Goal: Task Accomplishment & Management: Manage account settings

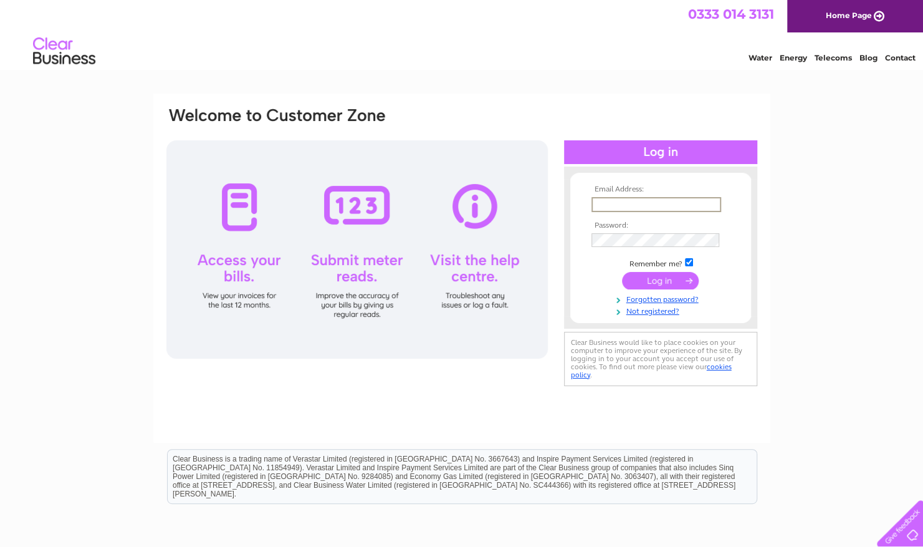
type input "[PERSON_NAME][EMAIL_ADDRESS][DOMAIN_NAME]"
click at [669, 282] on input "submit" at bounding box center [660, 278] width 77 height 17
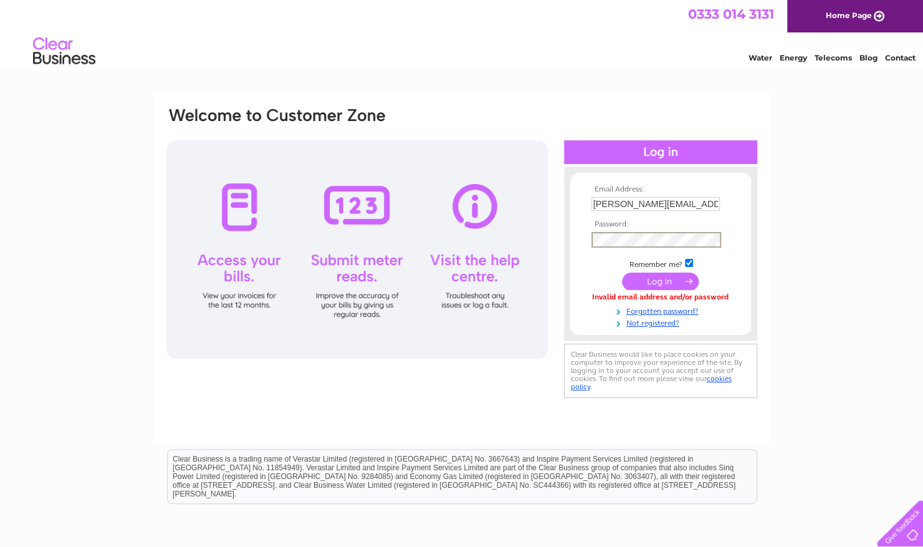
click at [649, 282] on input "submit" at bounding box center [660, 280] width 77 height 17
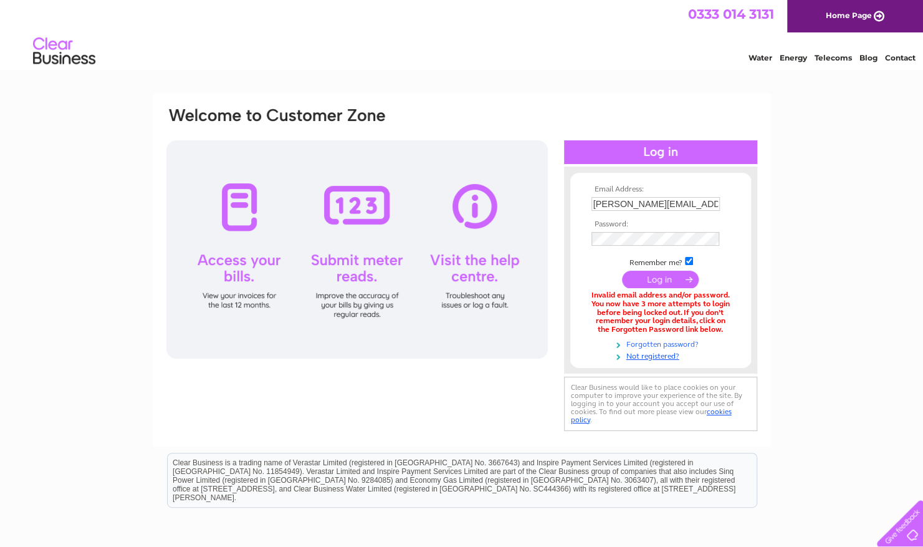
click at [650, 344] on link "Forgotten password?" at bounding box center [661, 343] width 141 height 12
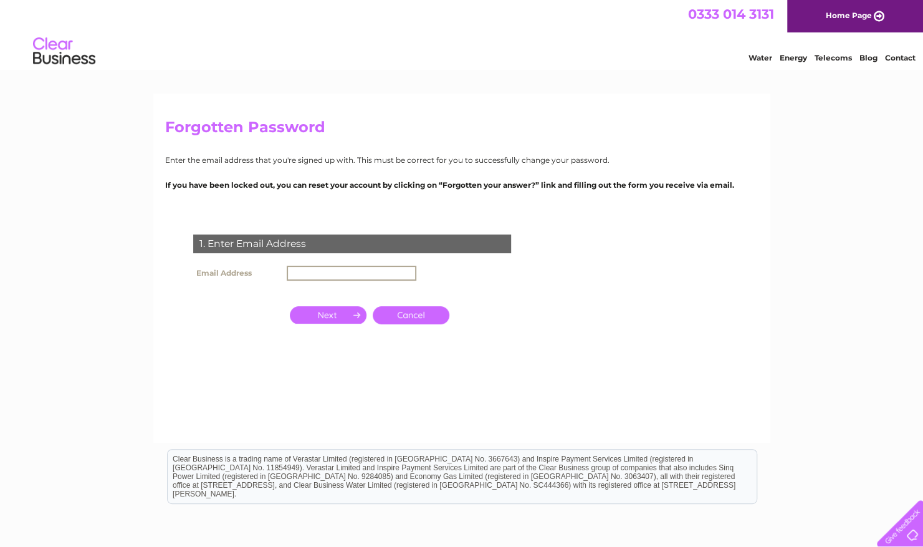
click at [334, 274] on input "text" at bounding box center [352, 272] width 130 height 15
type input "[PERSON_NAME][EMAIL_ADDRESS][DOMAIN_NAME]"
click at [327, 314] on input "button" at bounding box center [328, 313] width 77 height 17
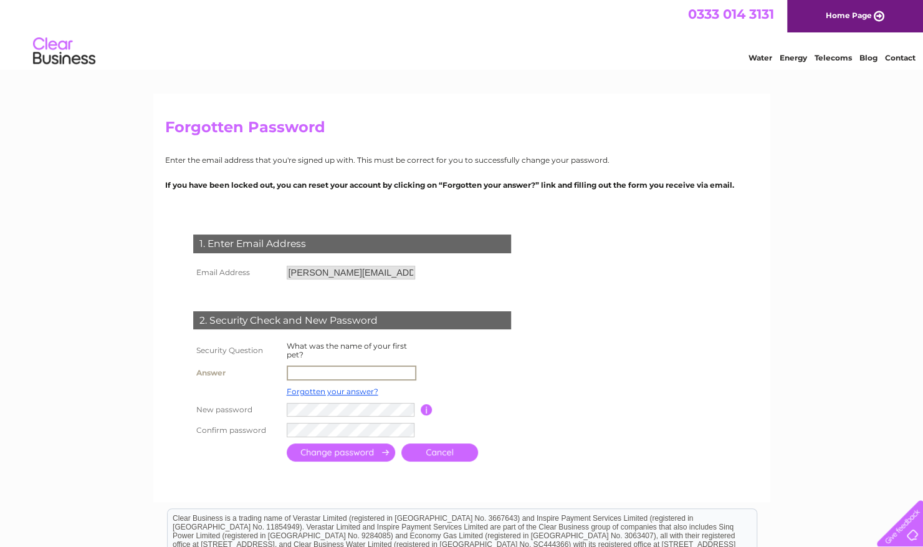
click at [295, 371] on input "text" at bounding box center [352, 372] width 130 height 15
type input "Jake"
click at [355, 456] on input "submit" at bounding box center [341, 453] width 108 height 18
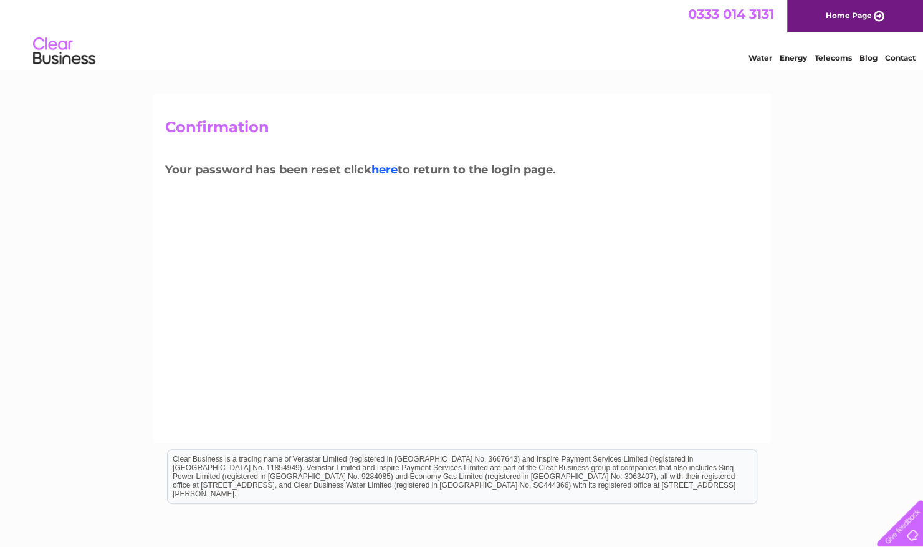
click at [381, 166] on link "here" at bounding box center [384, 170] width 26 height 14
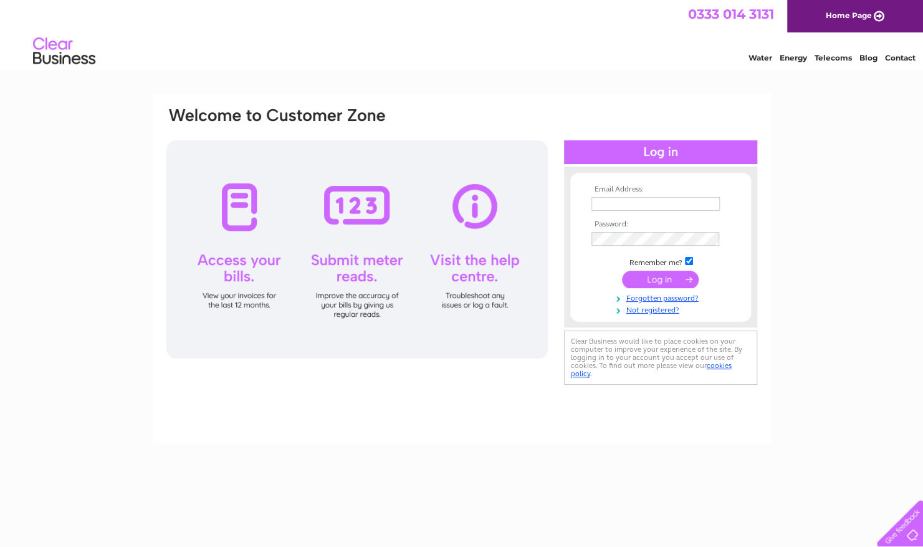
click at [626, 199] on input "text" at bounding box center [655, 204] width 128 height 14
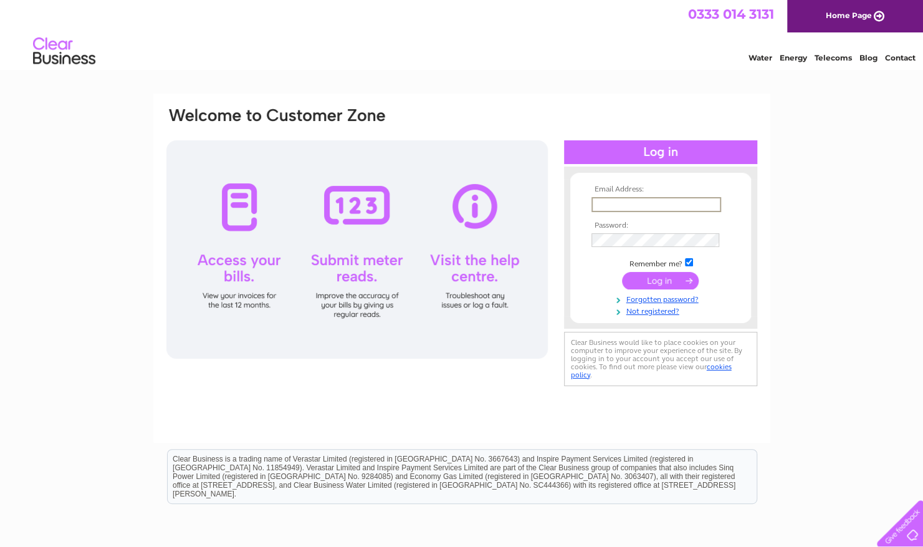
type input "stephen@sweeneygroup.co.uk"
click at [622, 272] on input "submit" at bounding box center [660, 280] width 77 height 17
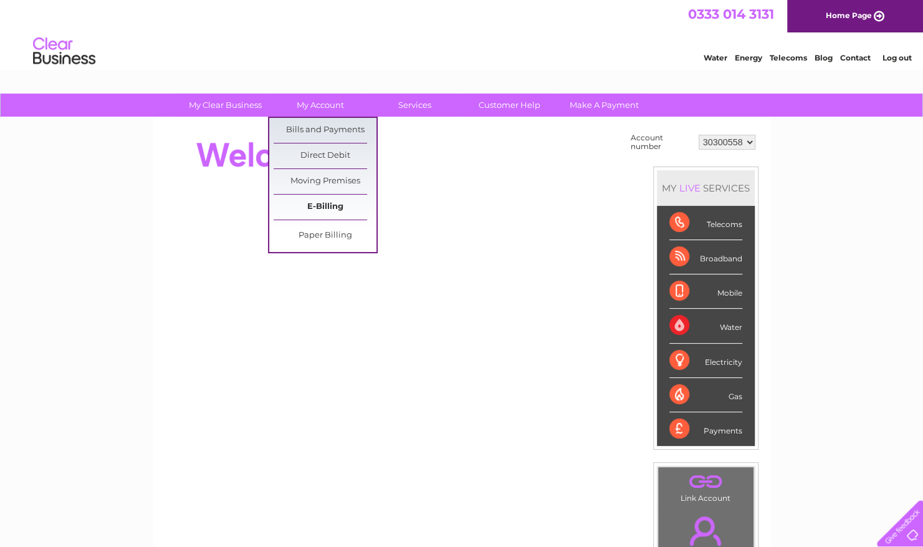
click at [325, 206] on link "E-Billing" at bounding box center [325, 206] width 103 height 25
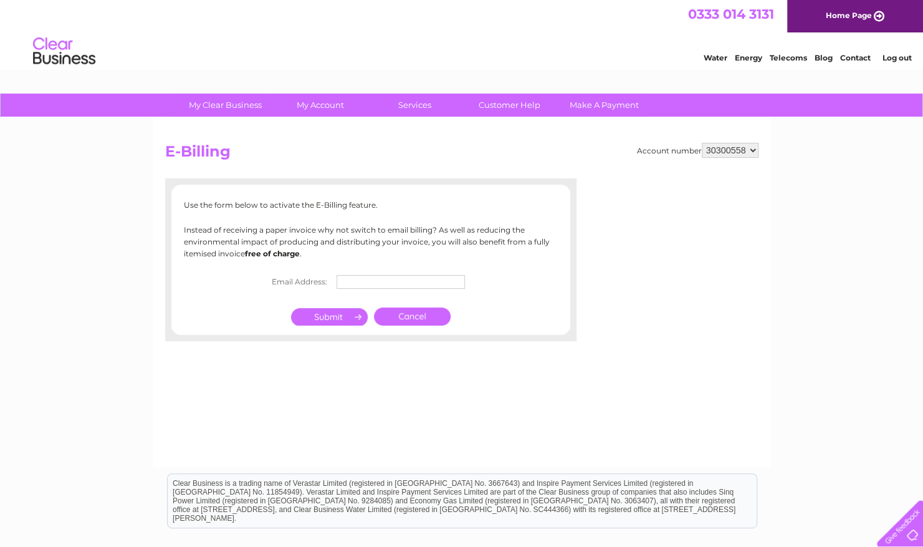
click at [325, 206] on p "Use the form below to activate the E-Billing feature." at bounding box center [371, 205] width 374 height 12
click at [345, 278] on input "text" at bounding box center [402, 282] width 130 height 15
type input "[EMAIL_ADDRESS][DOMAIN_NAME]"
click at [325, 320] on input "submit" at bounding box center [329, 317] width 77 height 17
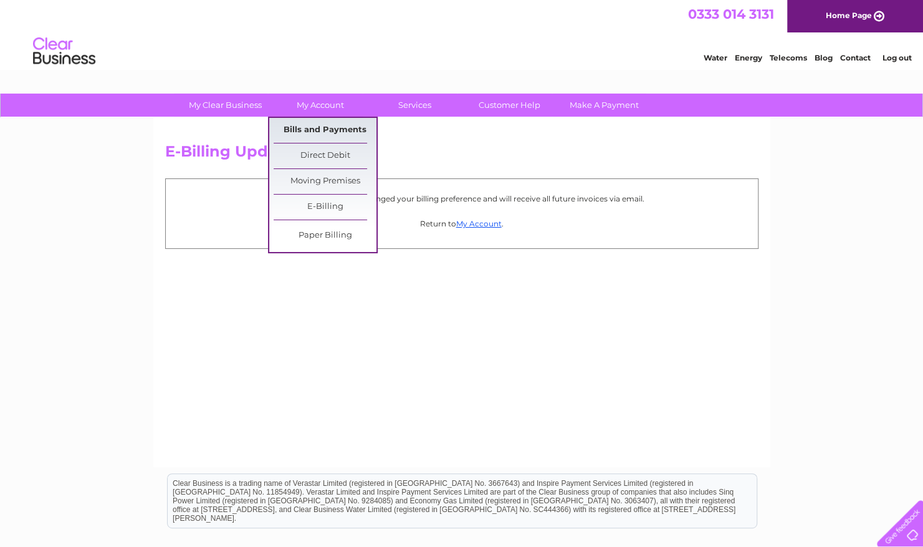
click at [323, 130] on link "Bills and Payments" at bounding box center [325, 130] width 103 height 25
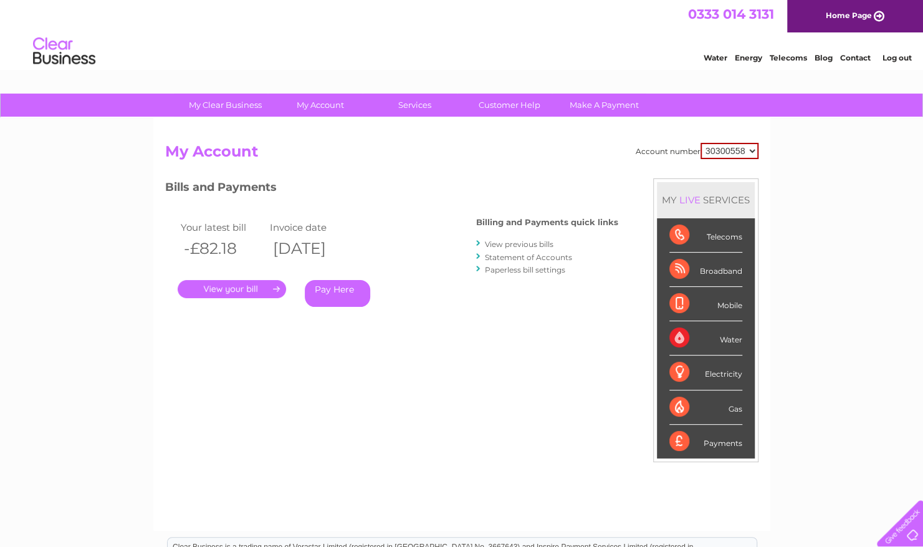
click at [231, 294] on link "." at bounding box center [232, 289] width 108 height 18
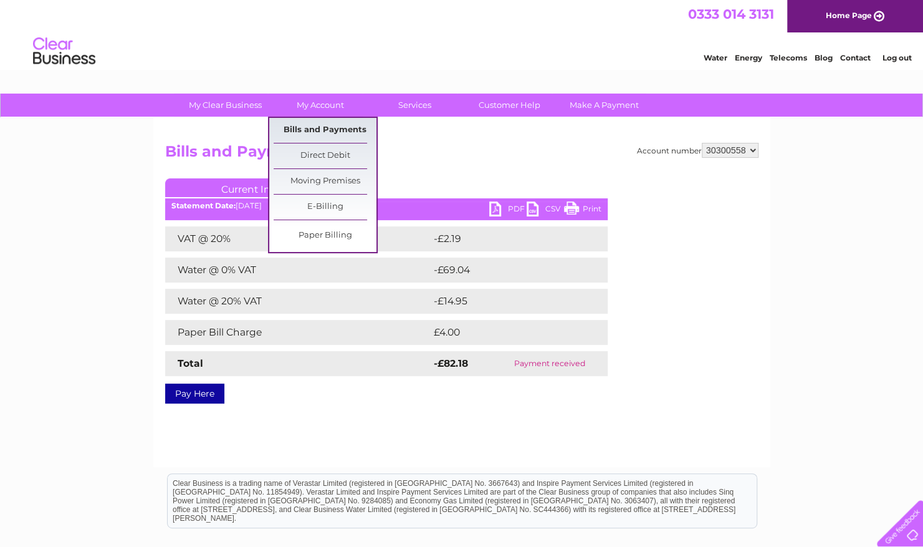
click at [313, 136] on link "Bills and Payments" at bounding box center [325, 130] width 103 height 25
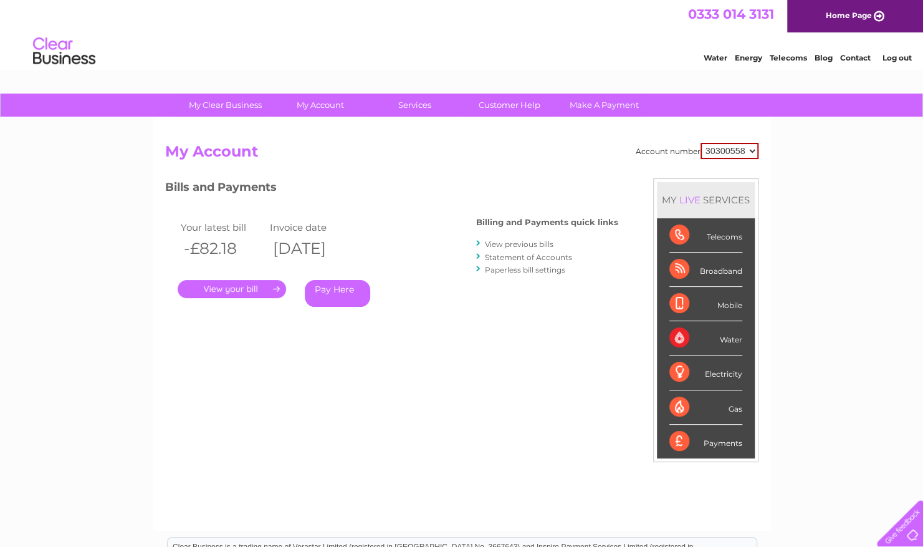
click at [523, 247] on link "View previous bills" at bounding box center [519, 243] width 69 height 9
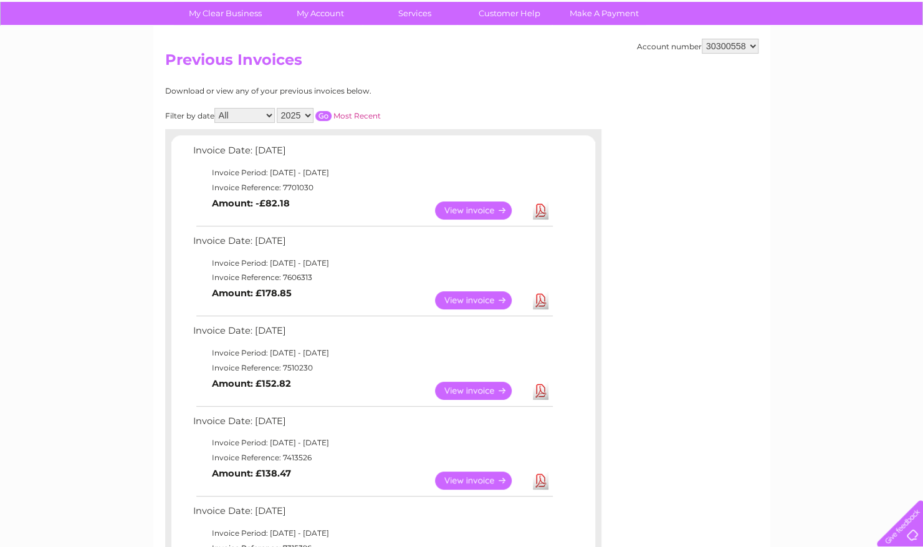
scroll to position [91, 0]
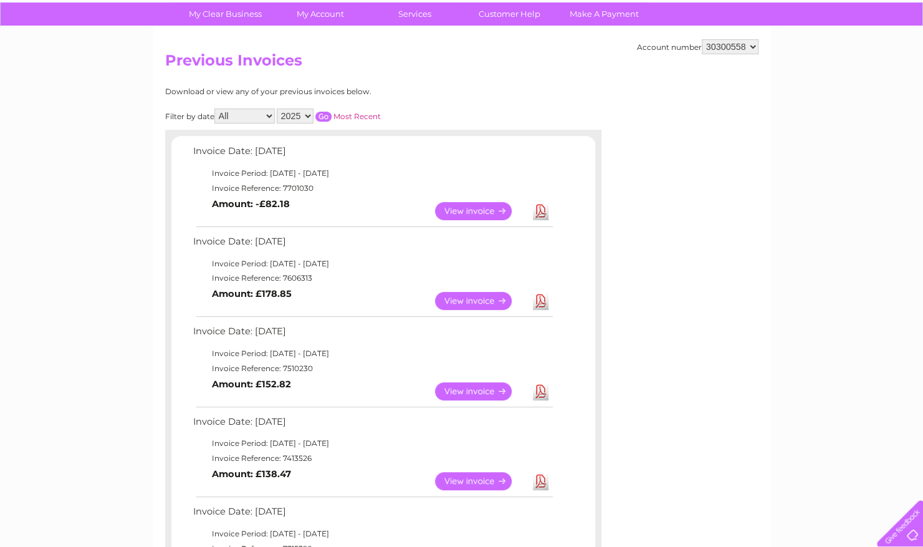
click at [310, 112] on select "2025 2024" at bounding box center [295, 115] width 37 height 15
select select "2024"
click at [277, 108] on select "2025 2024" at bounding box center [295, 115] width 37 height 15
click at [321, 112] on input "button" at bounding box center [323, 117] width 16 height 10
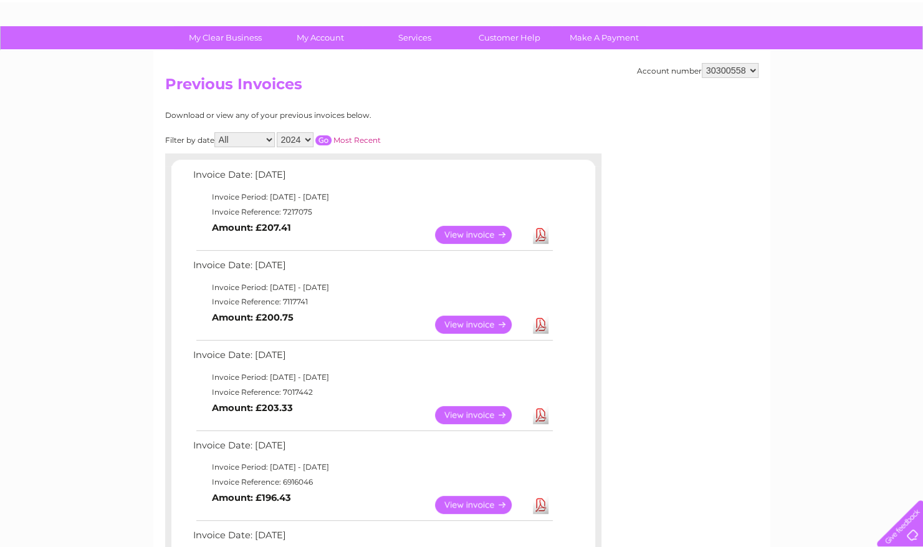
scroll to position [79, 0]
